Goal: Navigation & Orientation: Find specific page/section

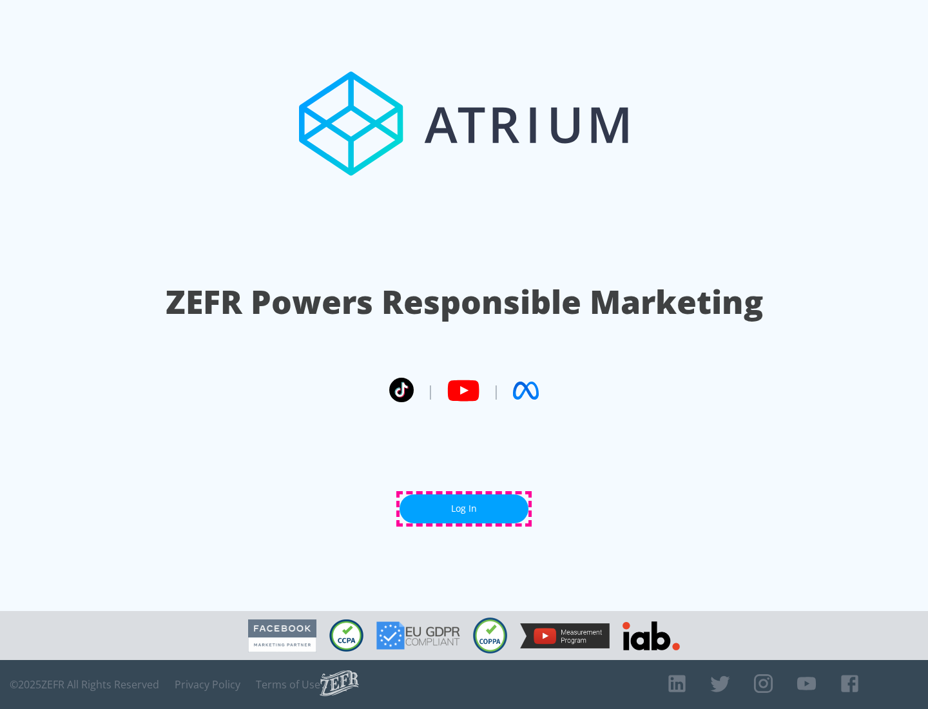
click at [464, 508] on link "Log In" at bounding box center [463, 508] width 129 height 29
